Goal: Transaction & Acquisition: Purchase product/service

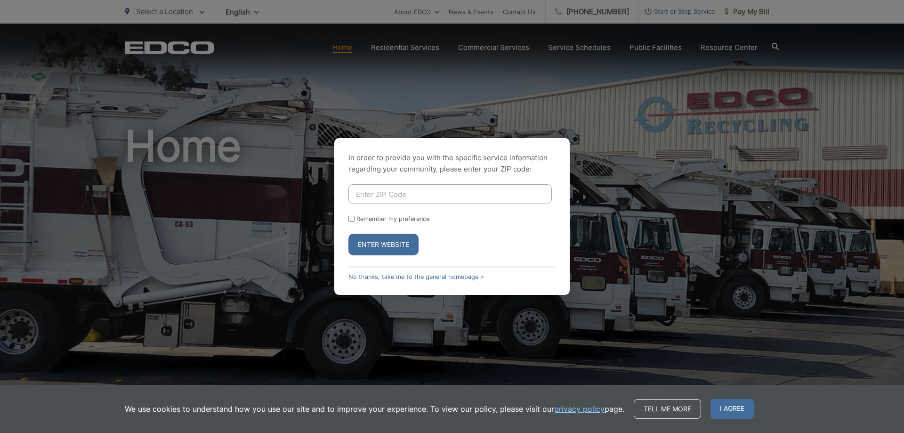
click at [347, 219] on div "In order to provide you with the specific service information regarding your co…" at bounding box center [451, 216] width 235 height 157
click at [350, 218] on input "Remember my preference" at bounding box center [351, 219] width 6 height 6
checkbox input "true"
drag, startPoint x: 395, startPoint y: 200, endPoint x: 406, endPoint y: 195, distance: 12.4
click at [396, 200] on input "Enter ZIP Code" at bounding box center [449, 194] width 203 height 20
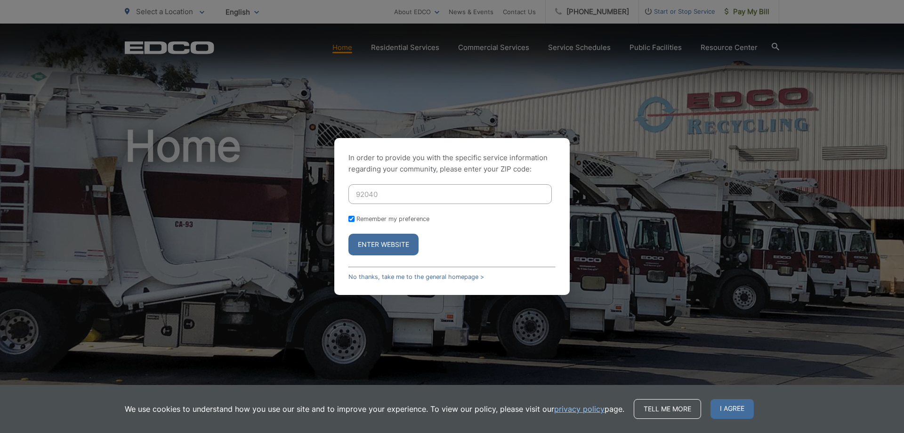
type input "92040"
click at [392, 238] on button "Enter Website" at bounding box center [383, 245] width 70 height 22
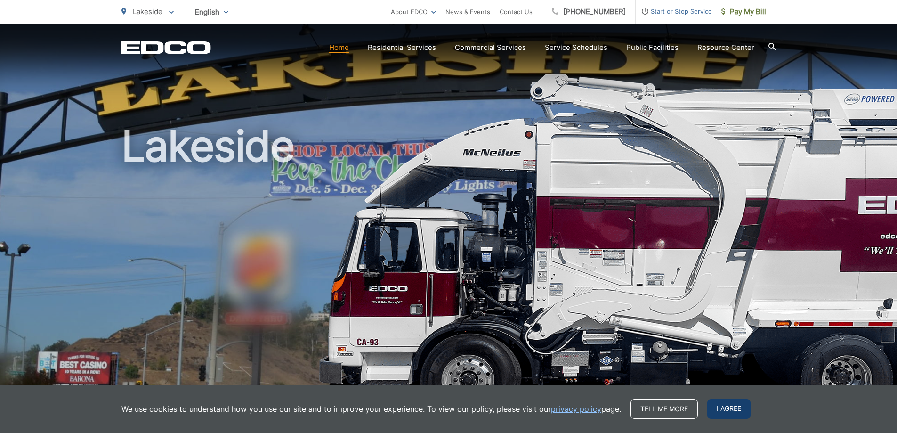
click at [731, 412] on span "I agree" at bounding box center [728, 409] width 43 height 20
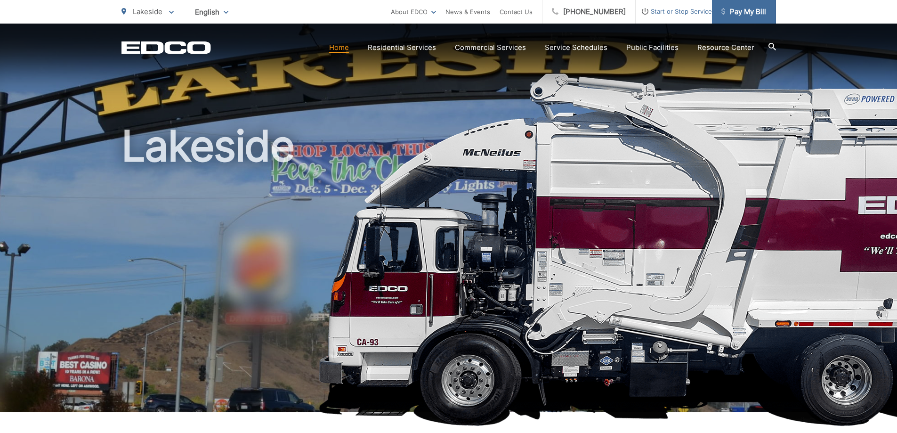
click at [758, 8] on span "Pay My Bill" at bounding box center [743, 11] width 45 height 11
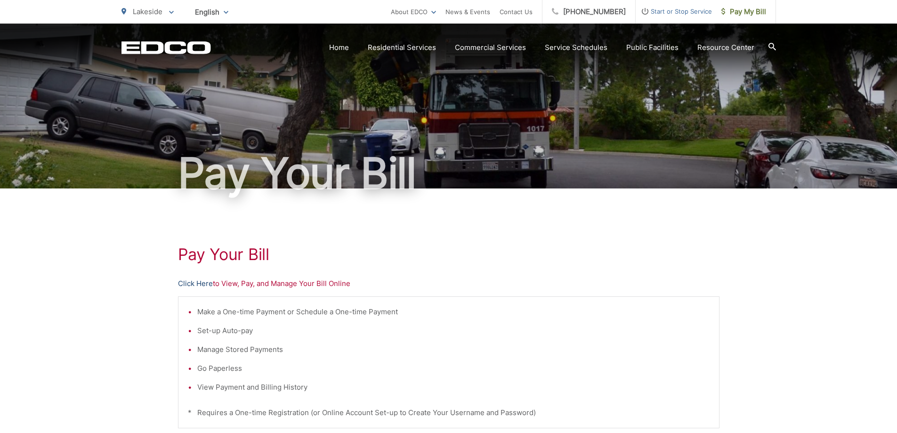
click at [194, 285] on link "Click Here" at bounding box center [195, 283] width 35 height 11
